Goal: Task Accomplishment & Management: Use online tool/utility

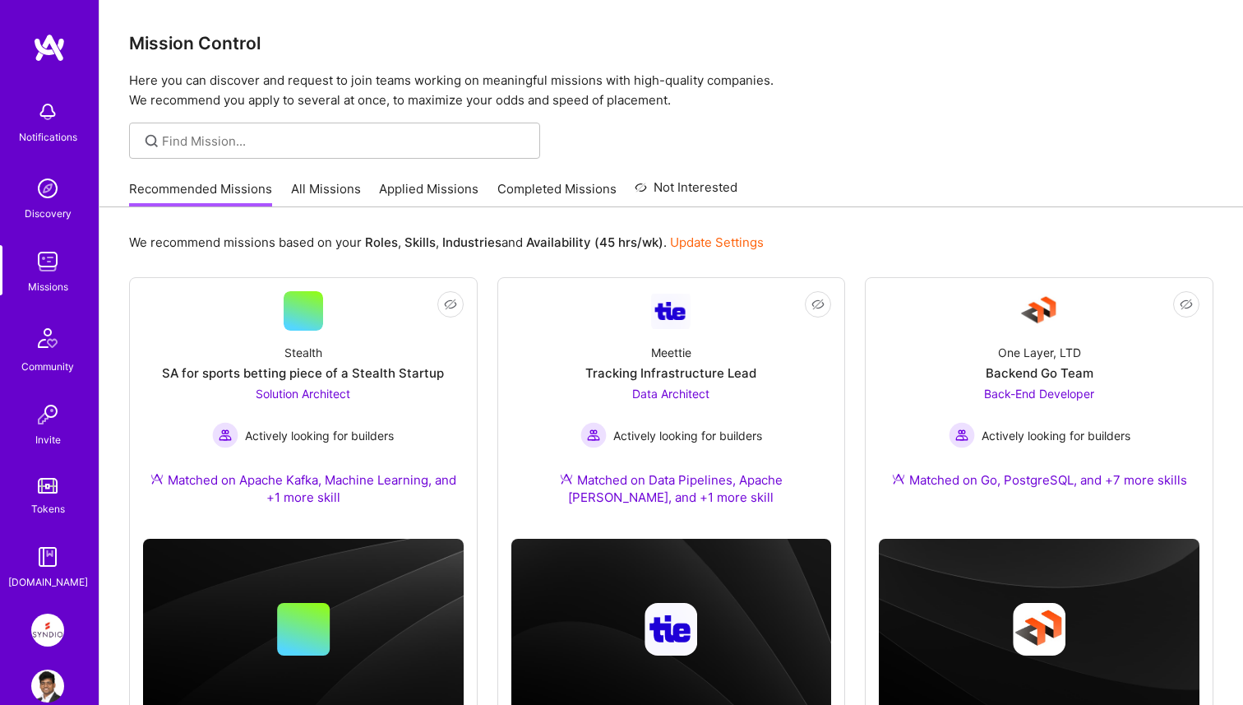
click at [59, 625] on img at bounding box center [47, 629] width 33 height 33
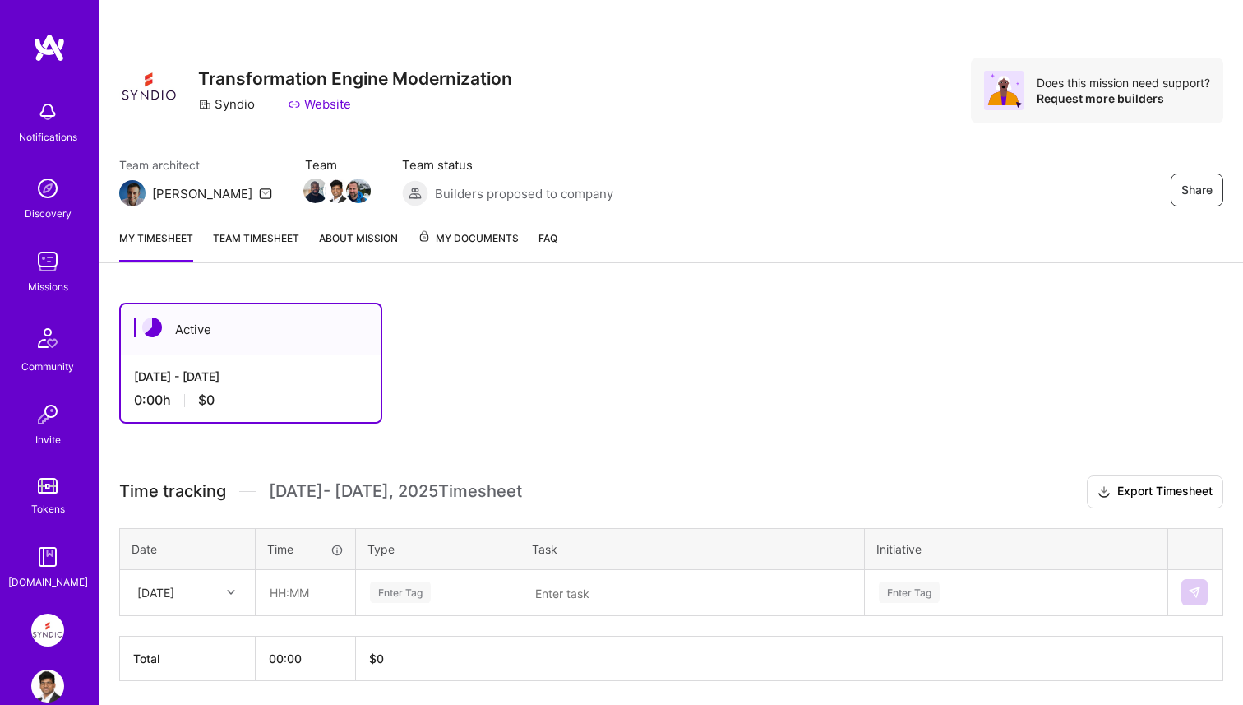
click at [268, 247] on link "Team timesheet" at bounding box center [256, 245] width 86 height 33
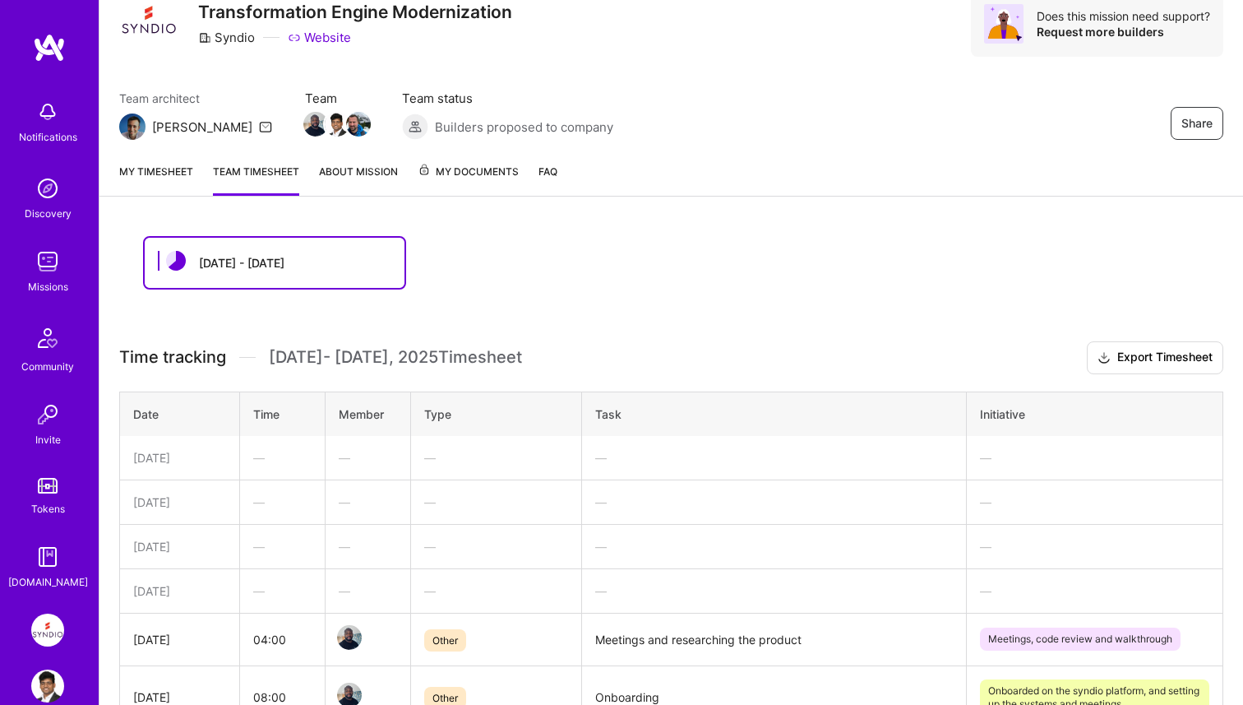
scroll to position [41, 0]
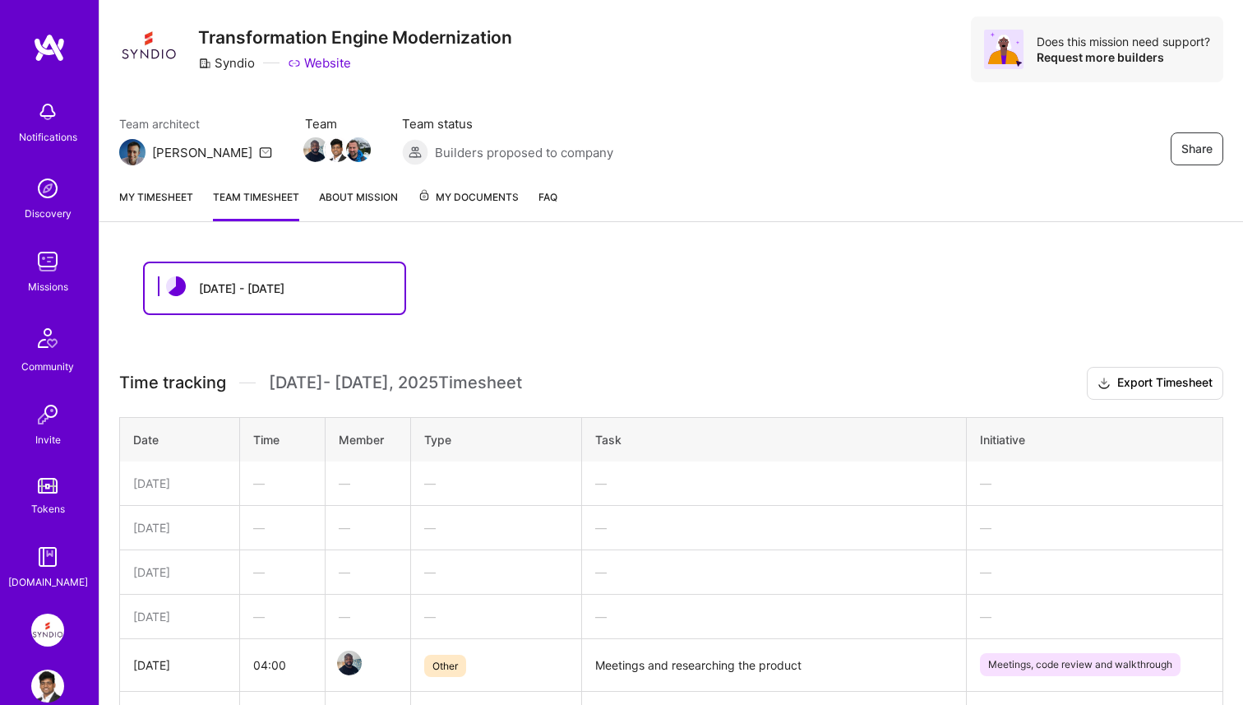
click at [376, 205] on link "About Mission" at bounding box center [358, 204] width 79 height 33
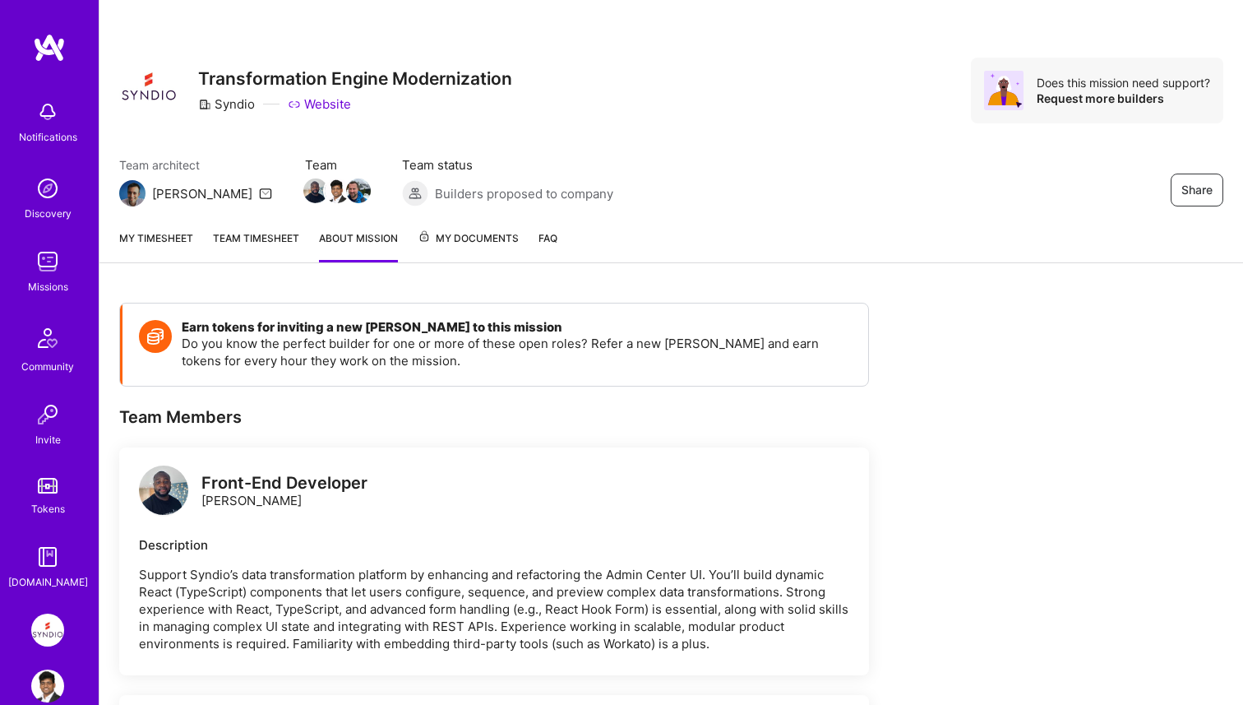
click at [39, 282] on div "Missions" at bounding box center [48, 286] width 40 height 17
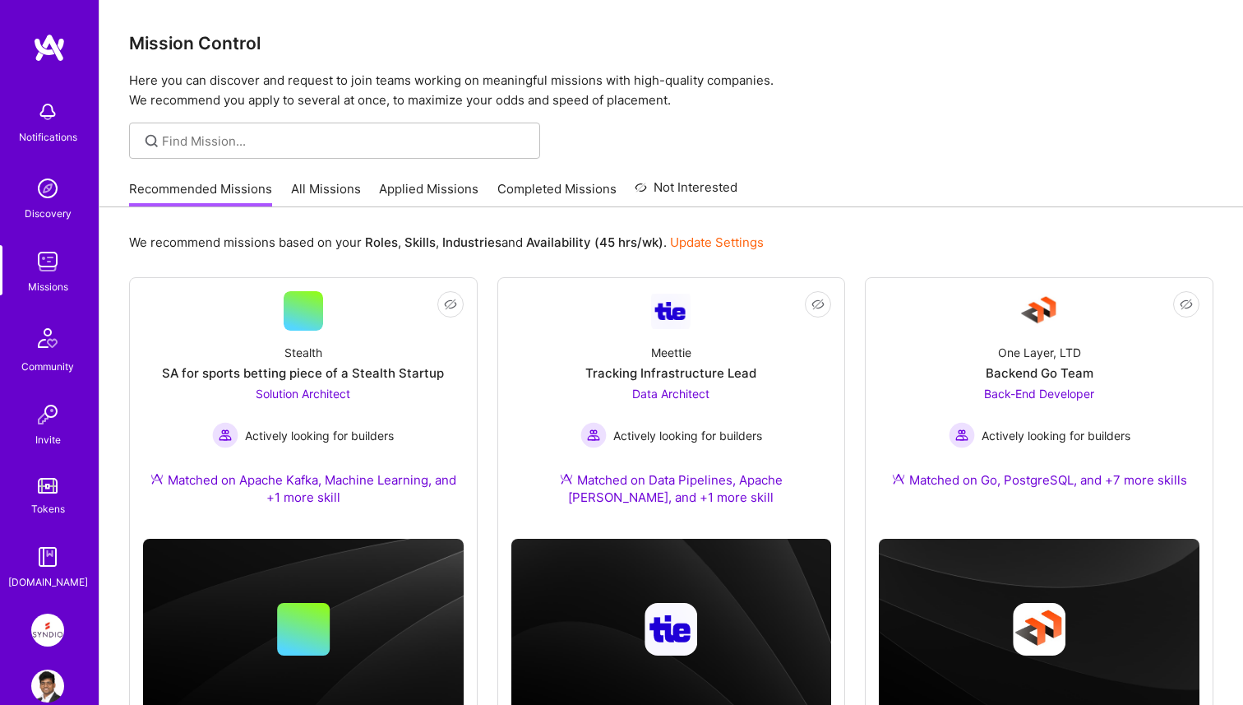
click at [355, 190] on link "All Missions" at bounding box center [326, 193] width 70 height 27
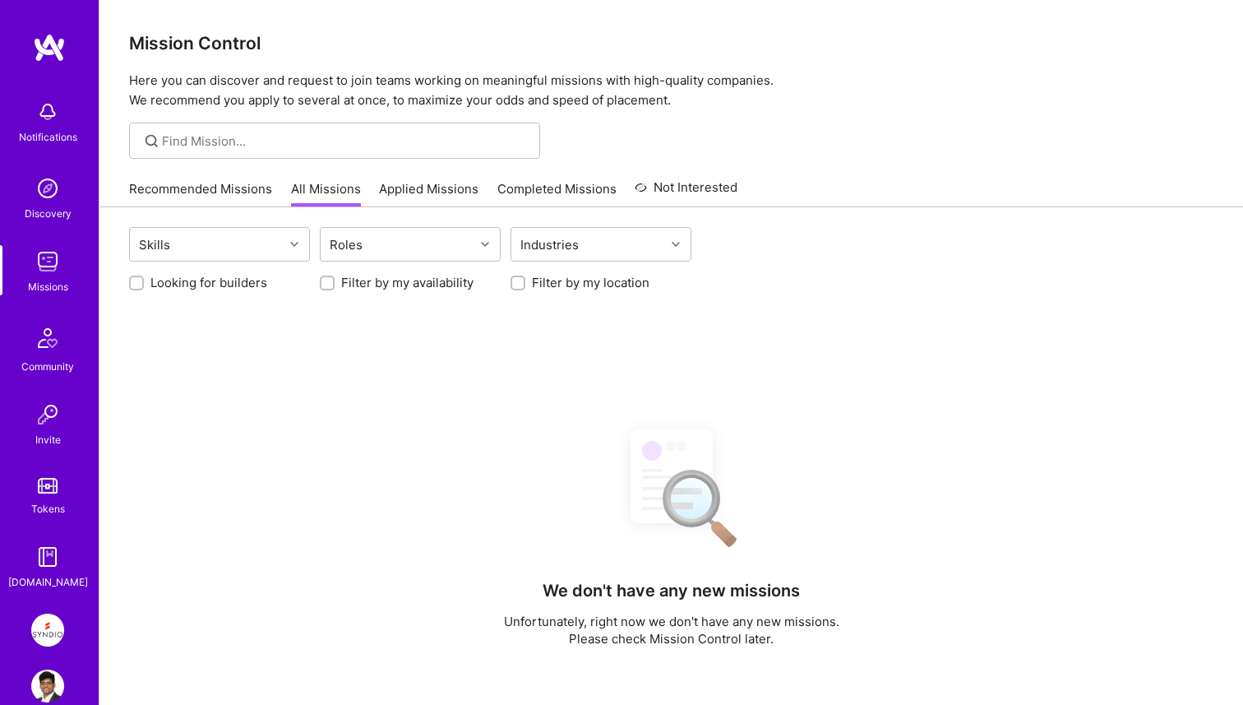
click at [195, 283] on label "Looking for builders" at bounding box center [208, 282] width 117 height 17
click at [144, 283] on input "Looking for builders" at bounding box center [138, 284] width 12 height 12
checkbox input "true"
click at [558, 283] on label "Filter by my location" at bounding box center [591, 282] width 118 height 17
click at [525, 283] on input "Filter by my location" at bounding box center [520, 284] width 12 height 12
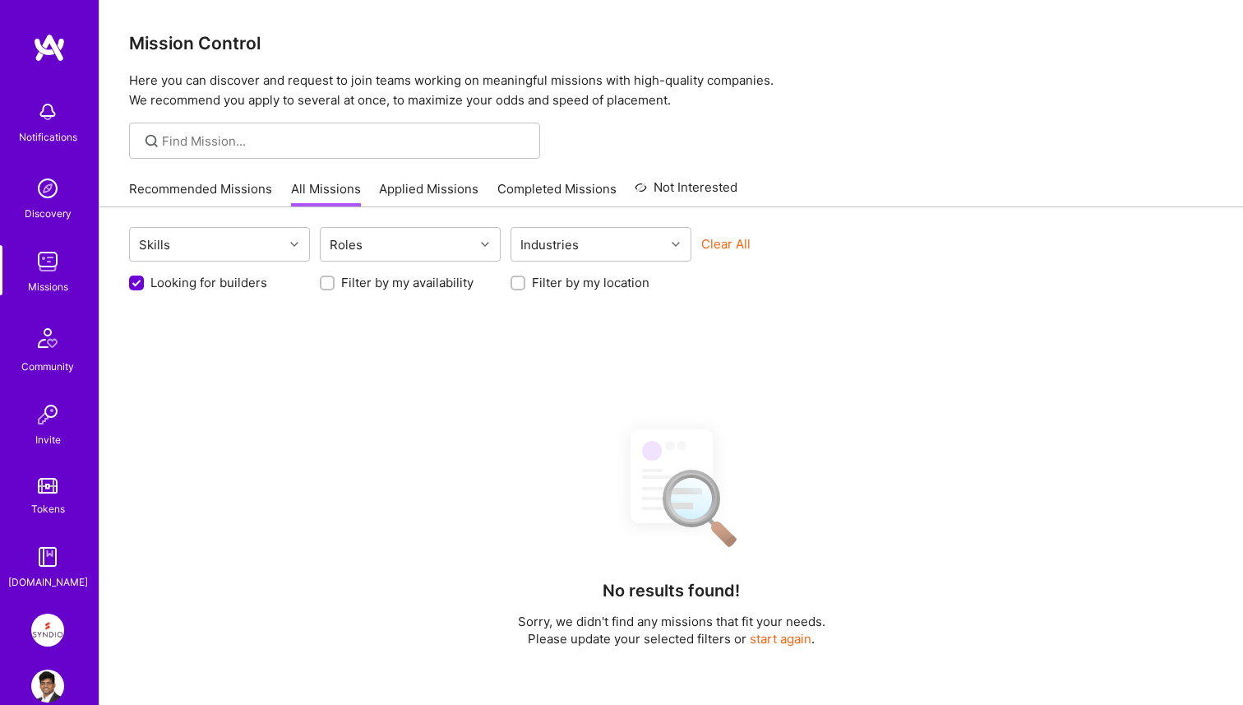
checkbox input "true"
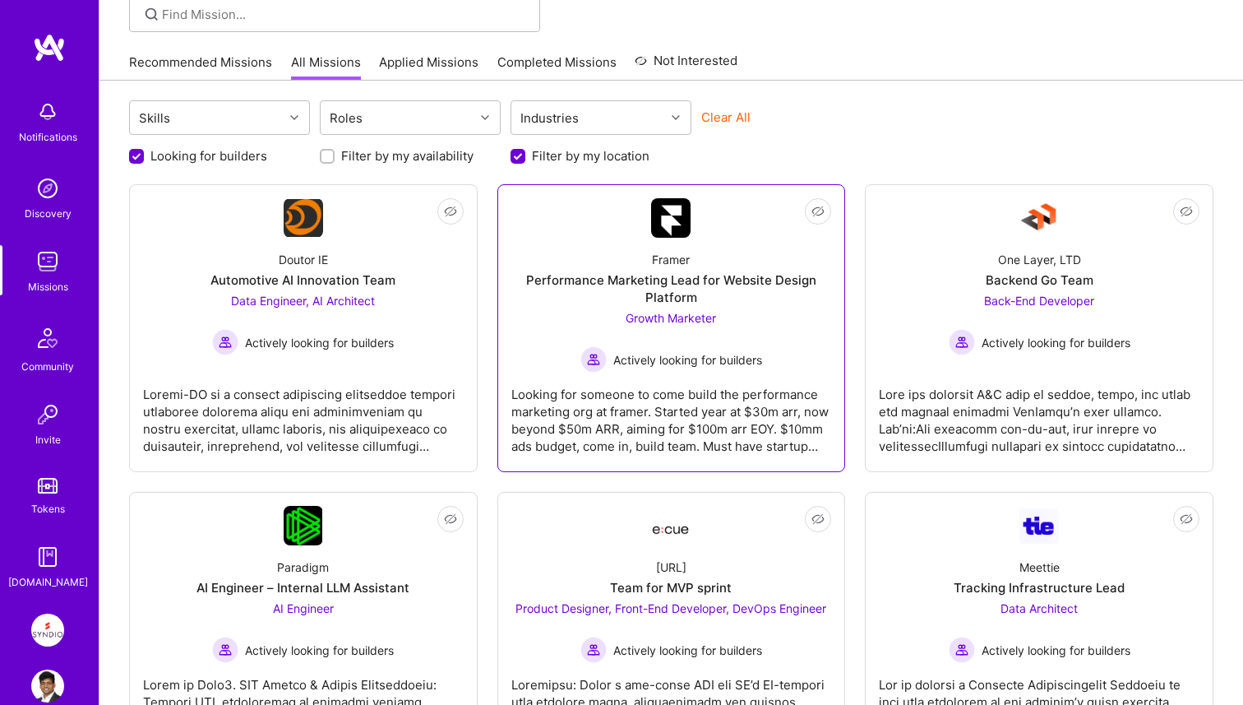
scroll to position [146, 0]
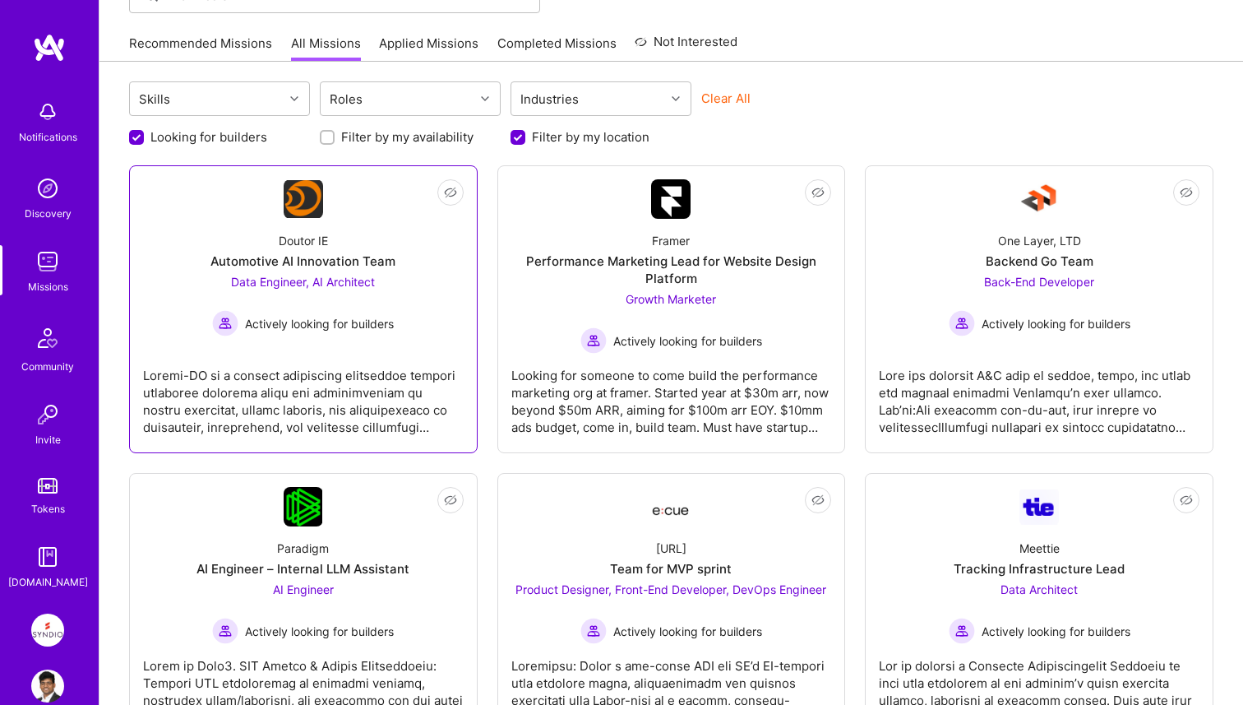
click at [405, 268] on div "Doutor IE Automotive AI Innovation Team Data Engineer, AI Architect Actively lo…" at bounding box center [303, 278] width 321 height 118
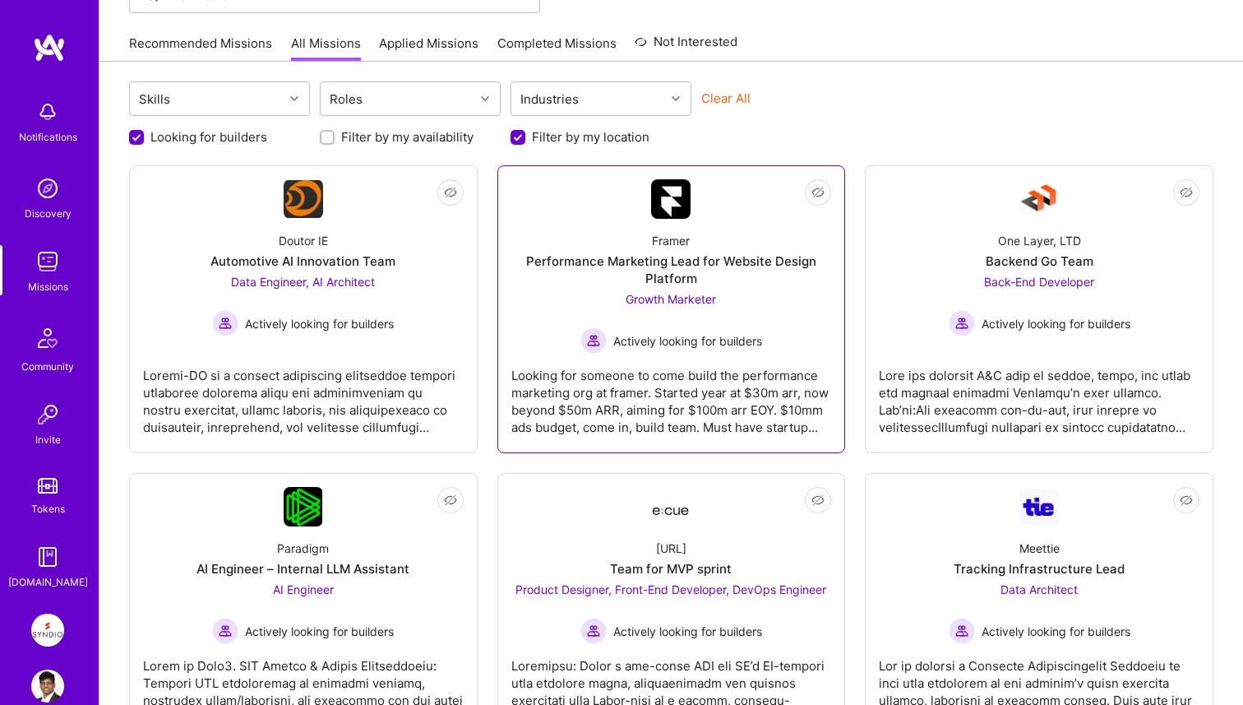
click at [565, 274] on div "Performance Marketing Lead for Website Design Platform" at bounding box center [671, 269] width 321 height 35
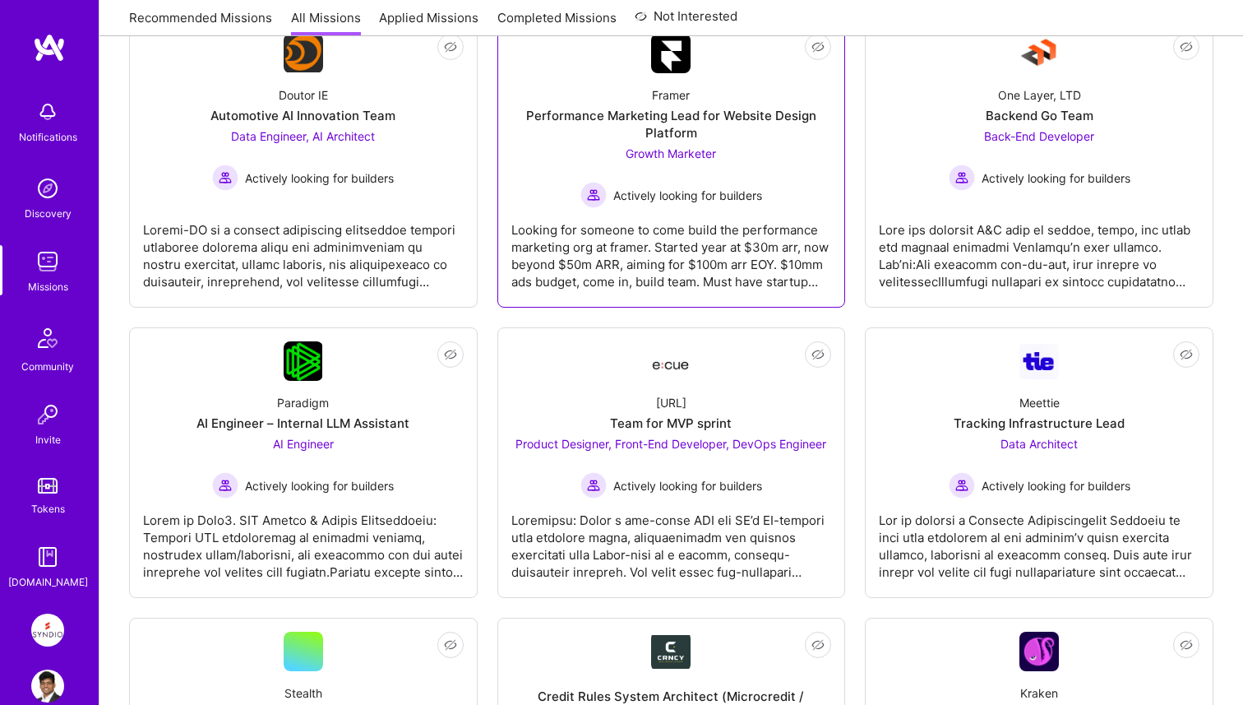
scroll to position [325, 0]
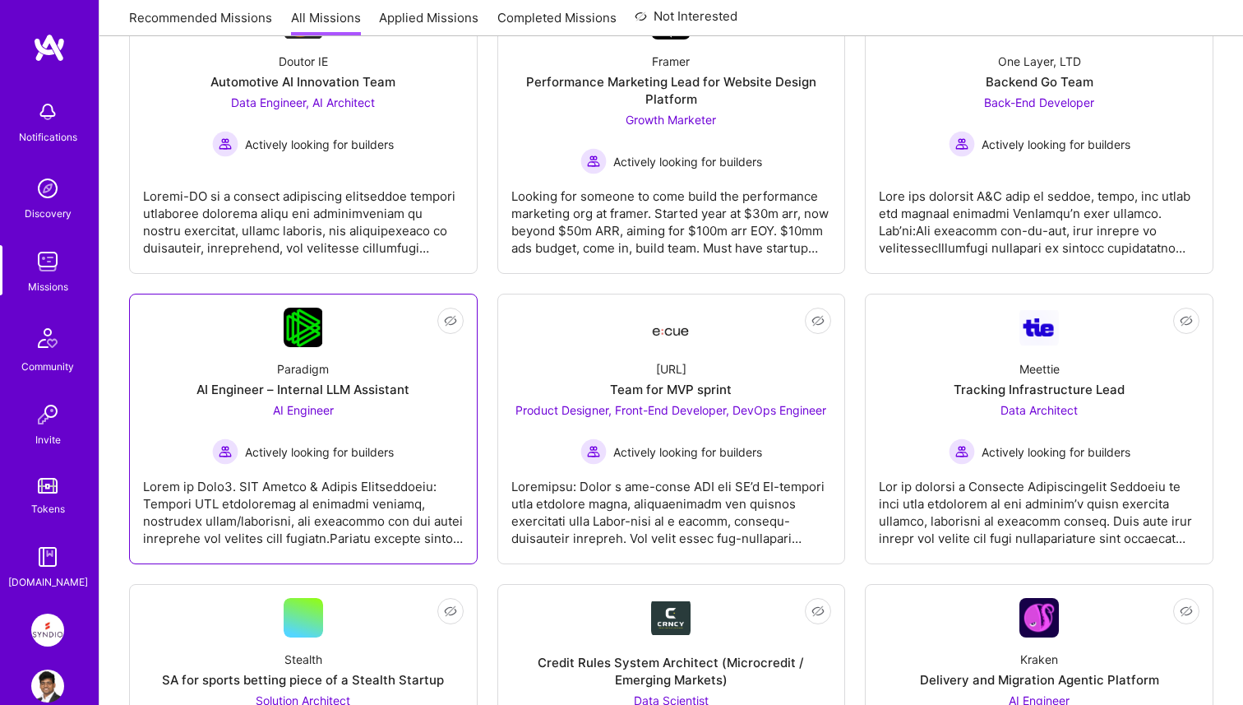
click at [418, 446] on div "Paradigm AI Engineer – Internal LLM Assistant AI Engineer Actively looking for …" at bounding box center [303, 406] width 321 height 118
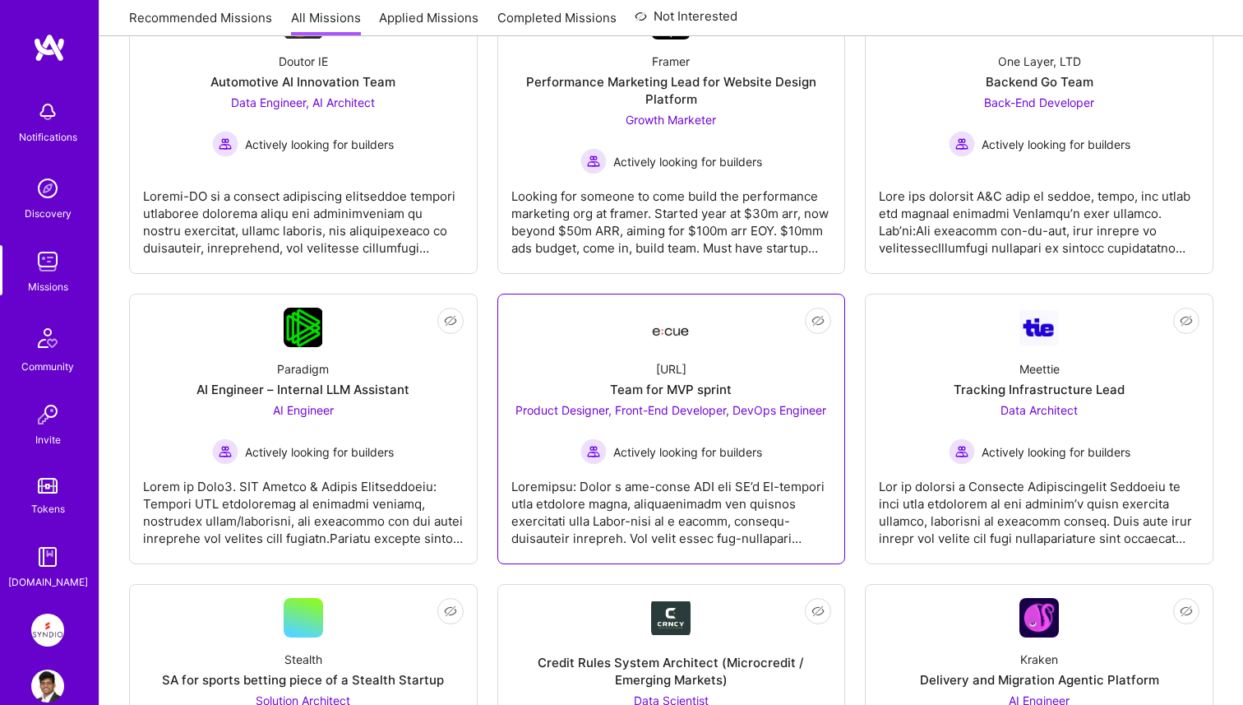
click at [622, 371] on div "Ecue.ai Team for MVP sprint Product Designer, Front-End Developer, DevOps Engin…" at bounding box center [671, 406] width 321 height 118
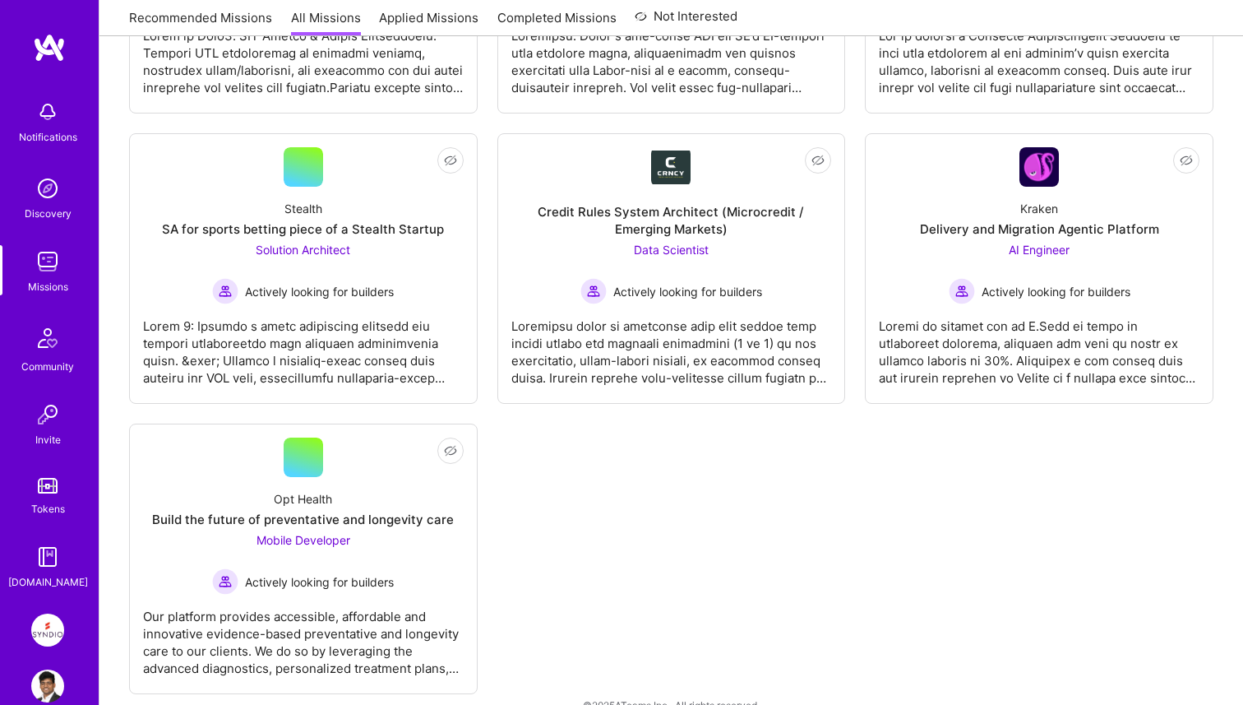
scroll to position [804, 0]
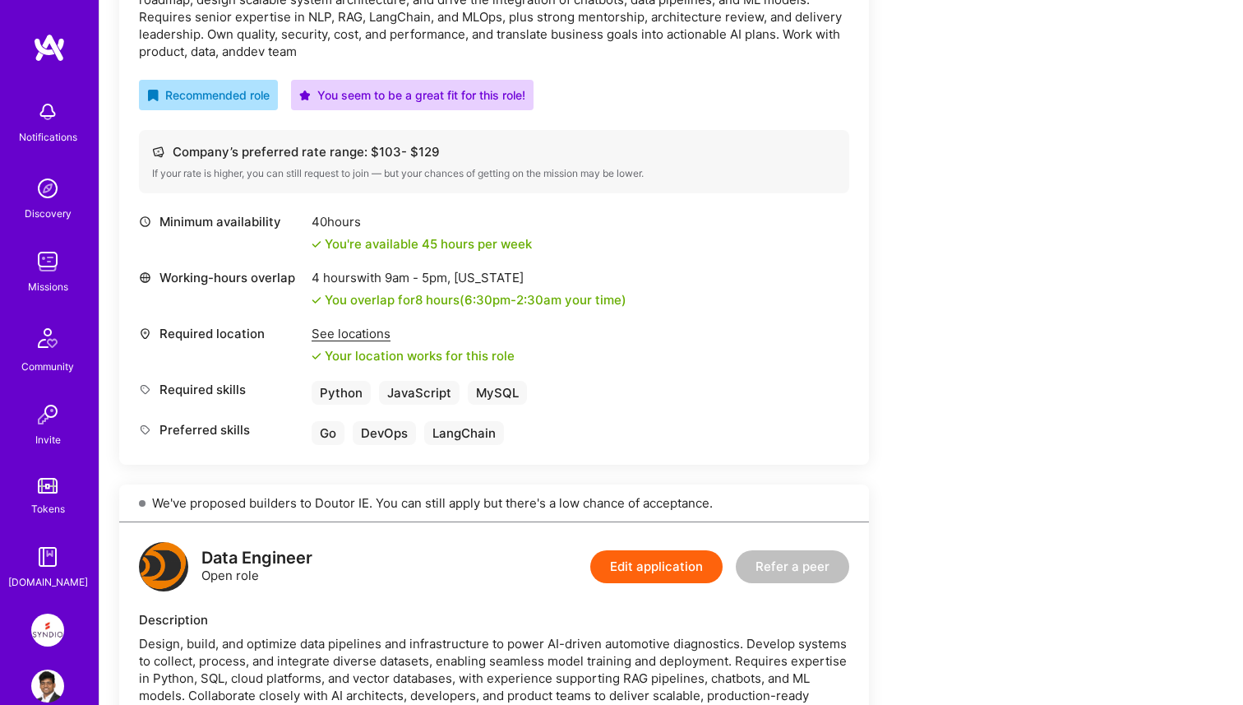
scroll to position [307, 0]
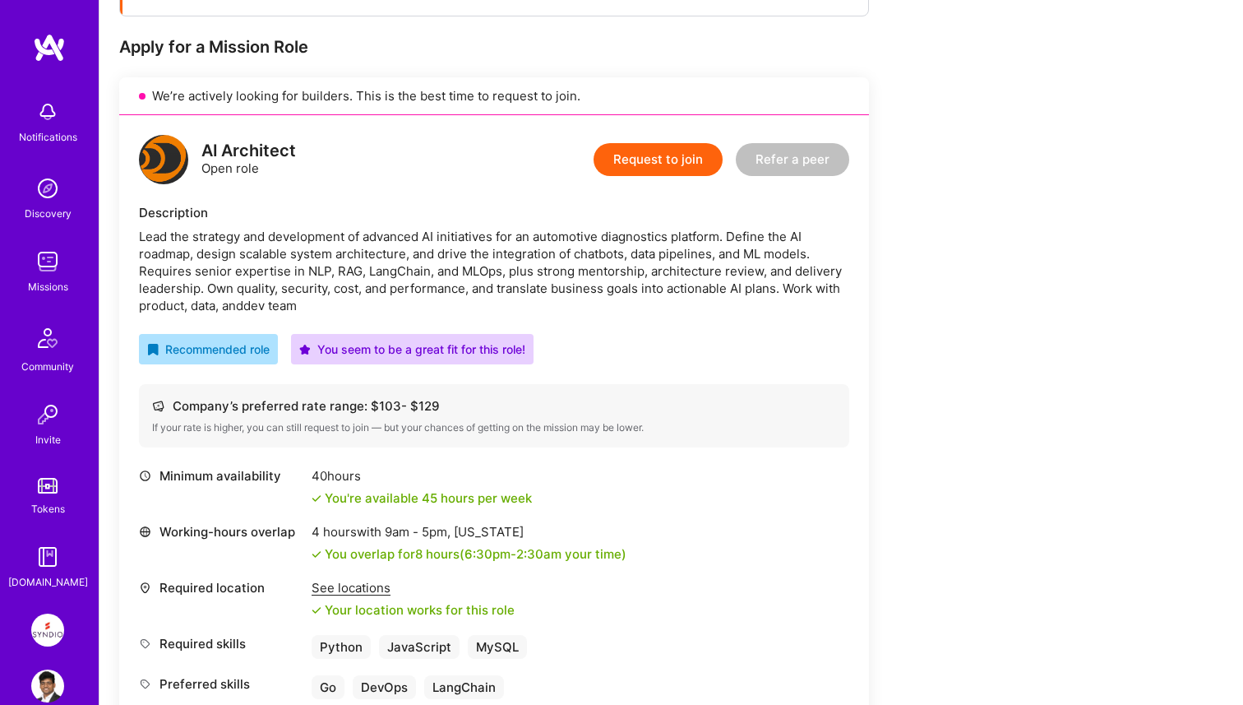
click at [746, 326] on div "AI Architect Open role Request to join Refer a peer Description Lead the strate…" at bounding box center [494, 416] width 750 height 603
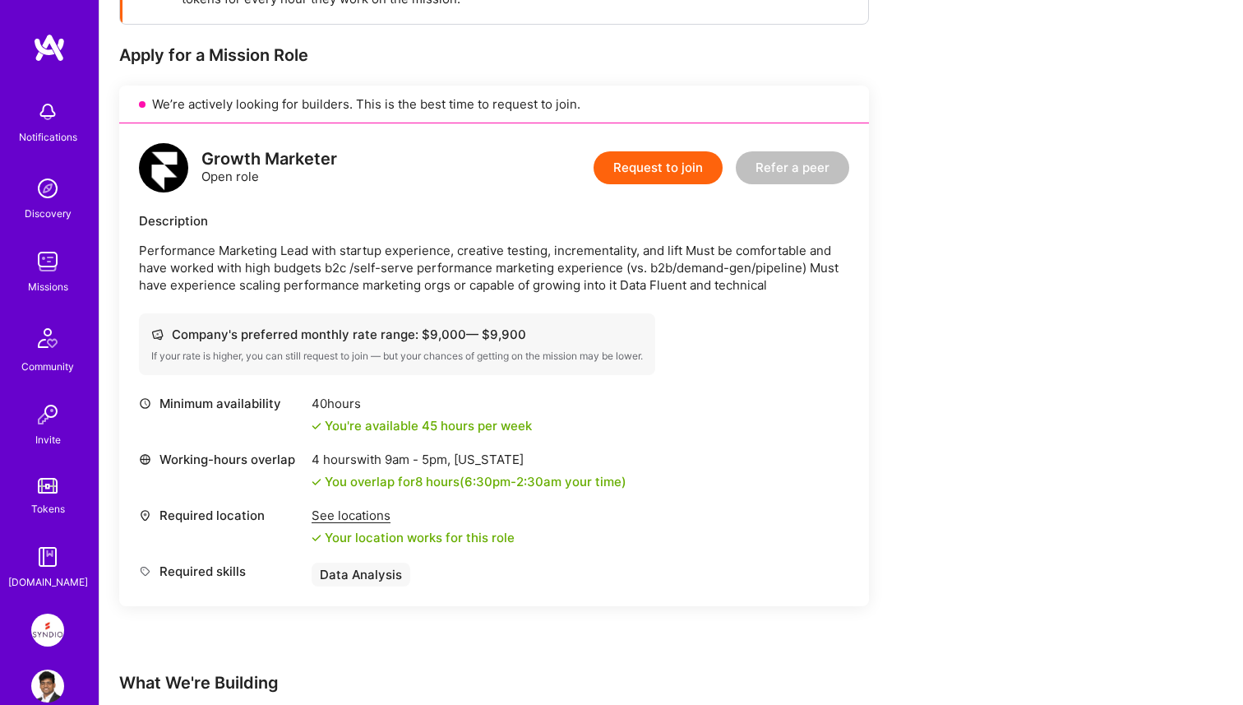
scroll to position [4, 0]
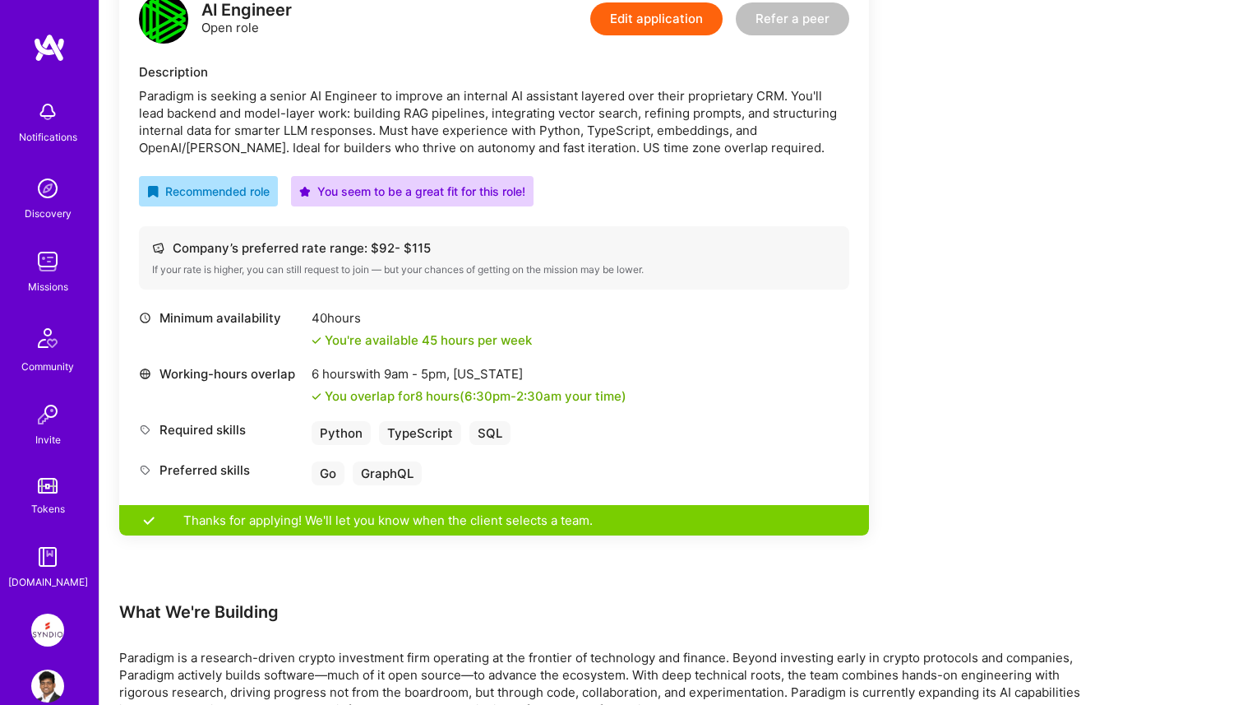
scroll to position [451, 0]
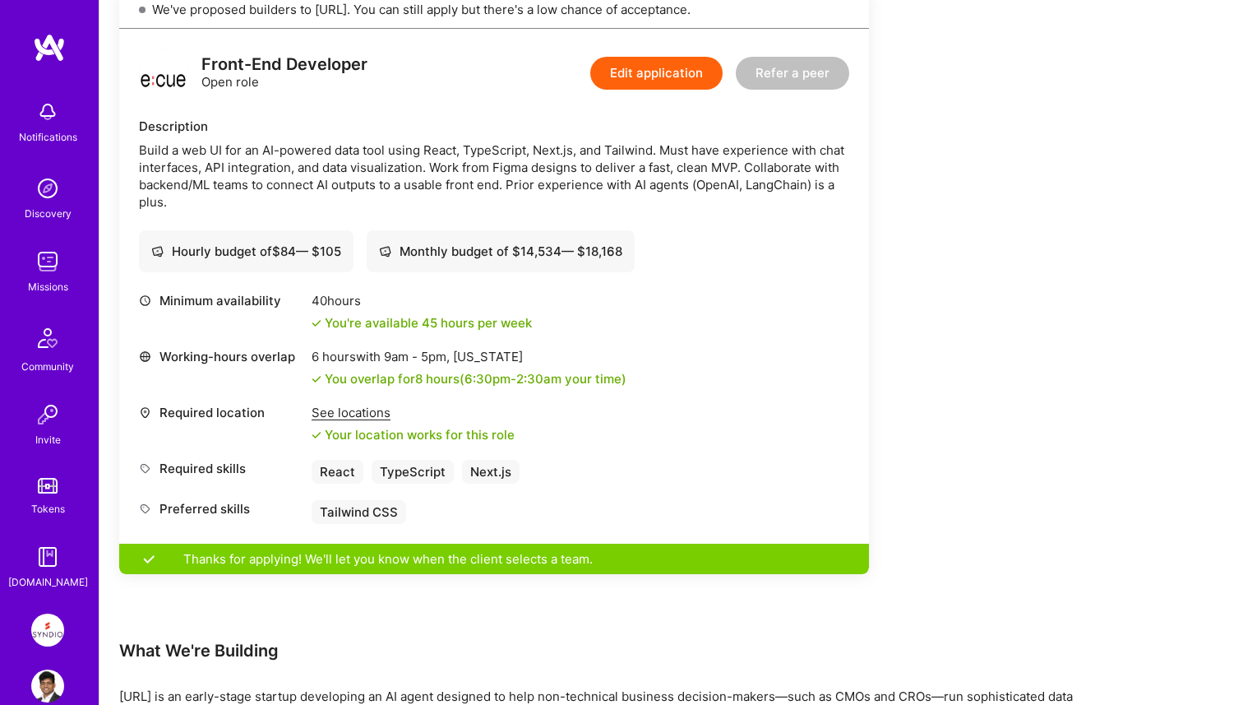
scroll to position [1398, 0]
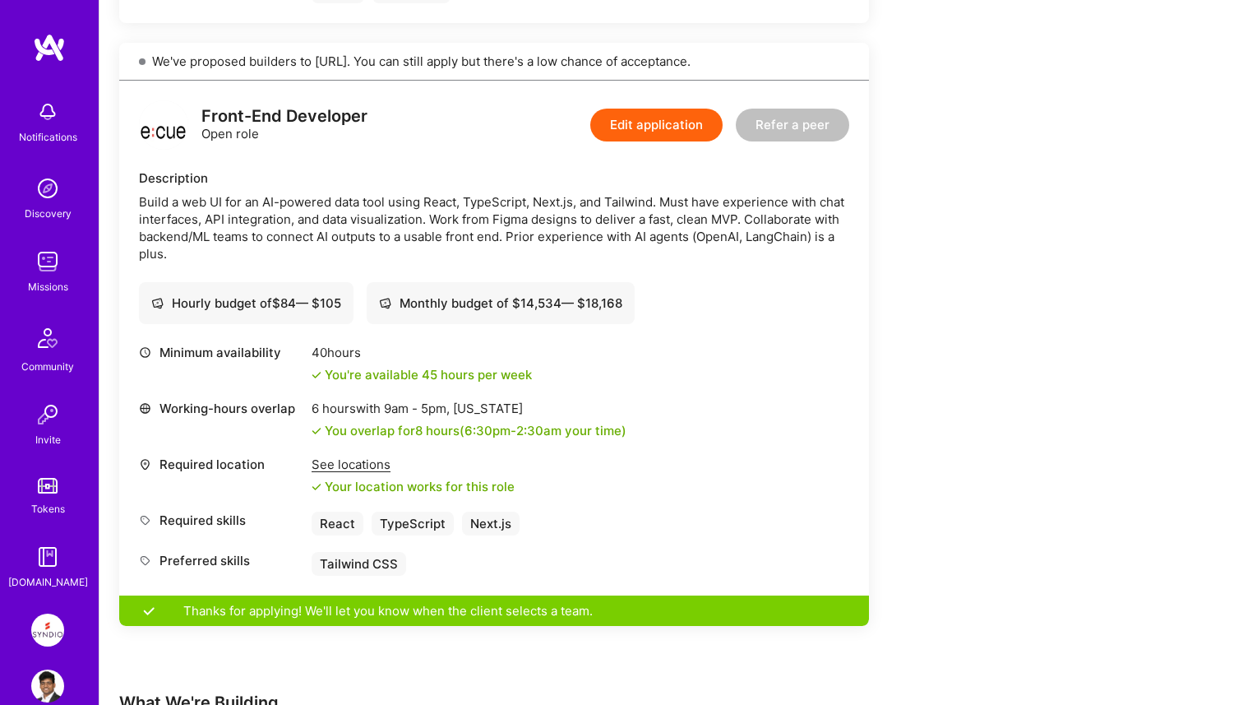
click at [978, 372] on div "Earn tokens for inviting a new A.Teamer to this mission Do you know the perfect…" at bounding box center [612, 56] width 987 height 2429
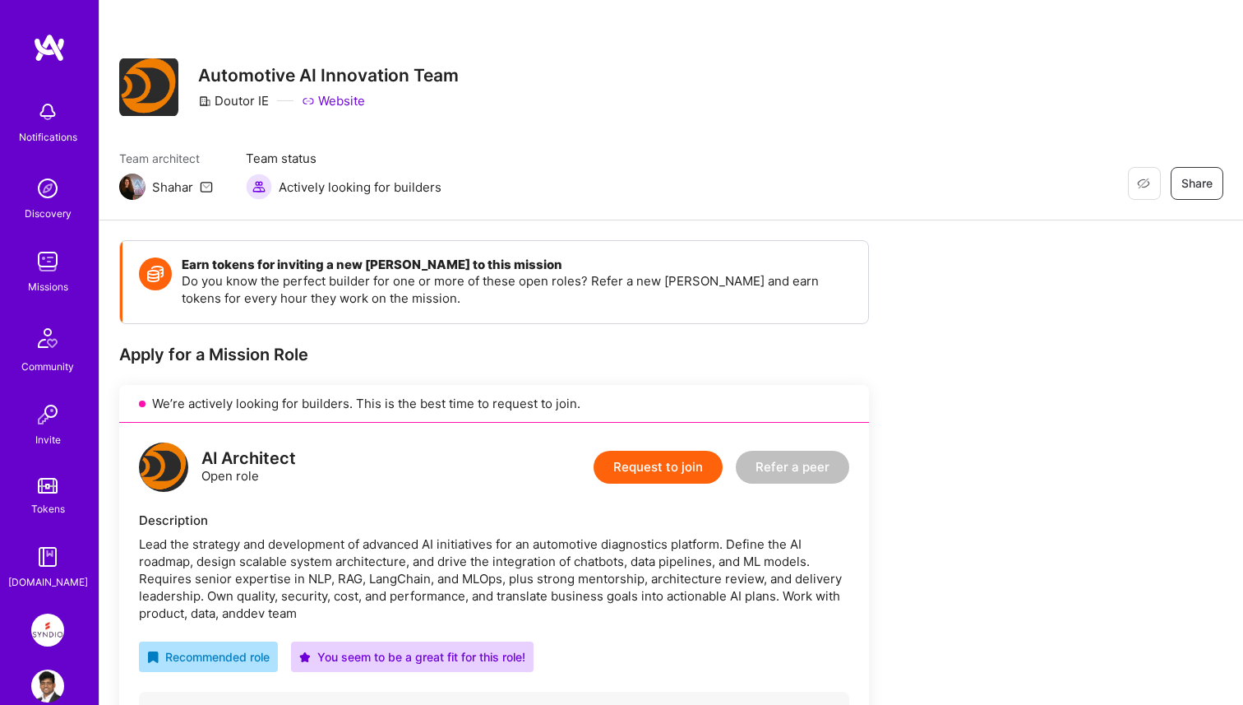
click at [56, 270] on img at bounding box center [47, 261] width 33 height 33
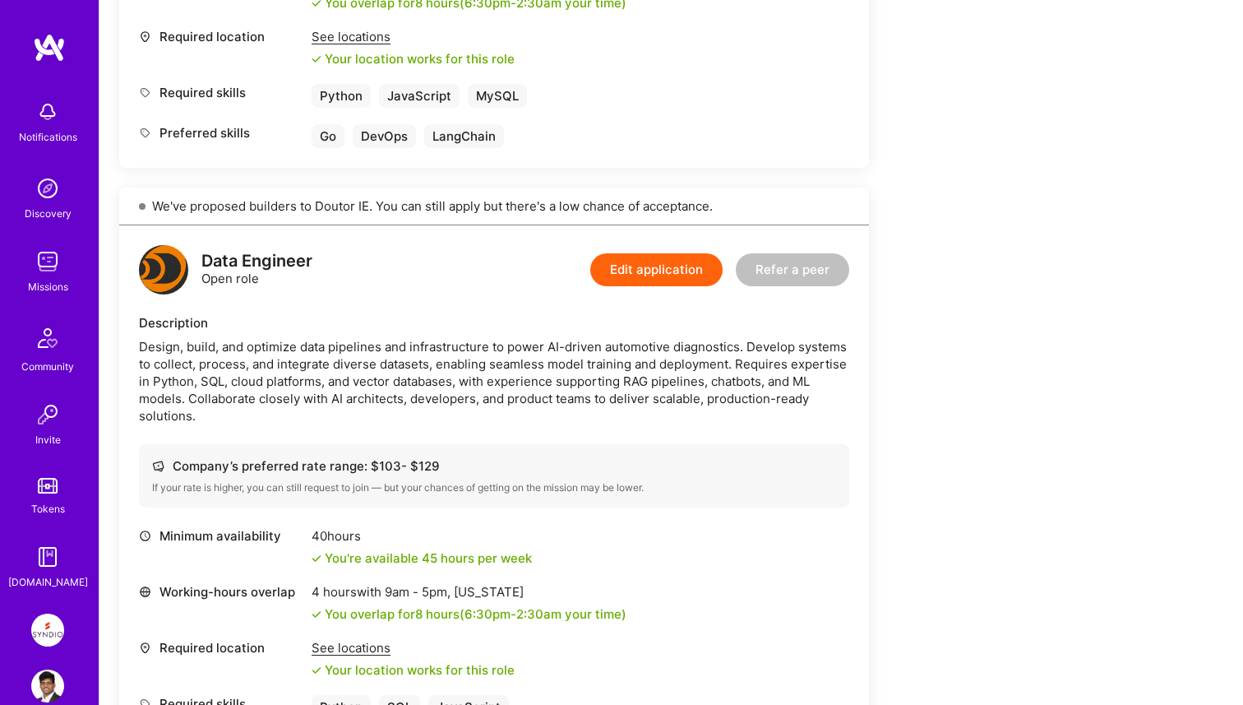
scroll to position [522, 0]
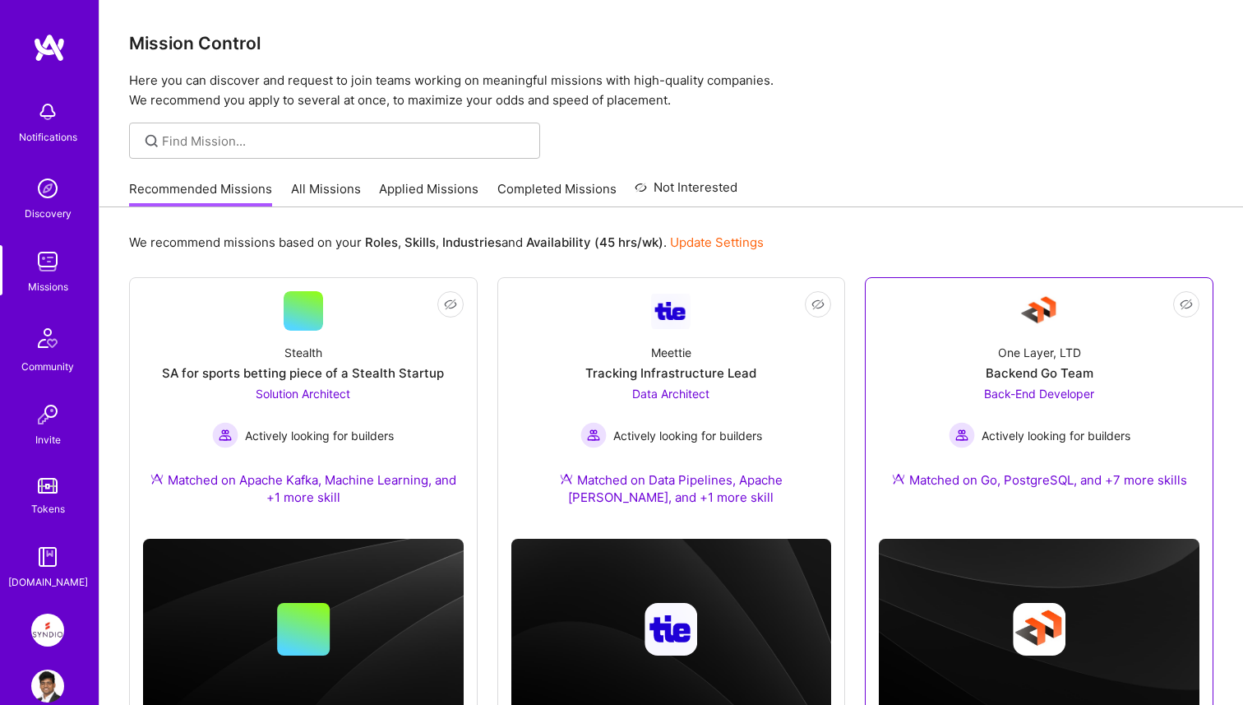
scroll to position [67, 0]
